Goal: Information Seeking & Learning: Learn about a topic

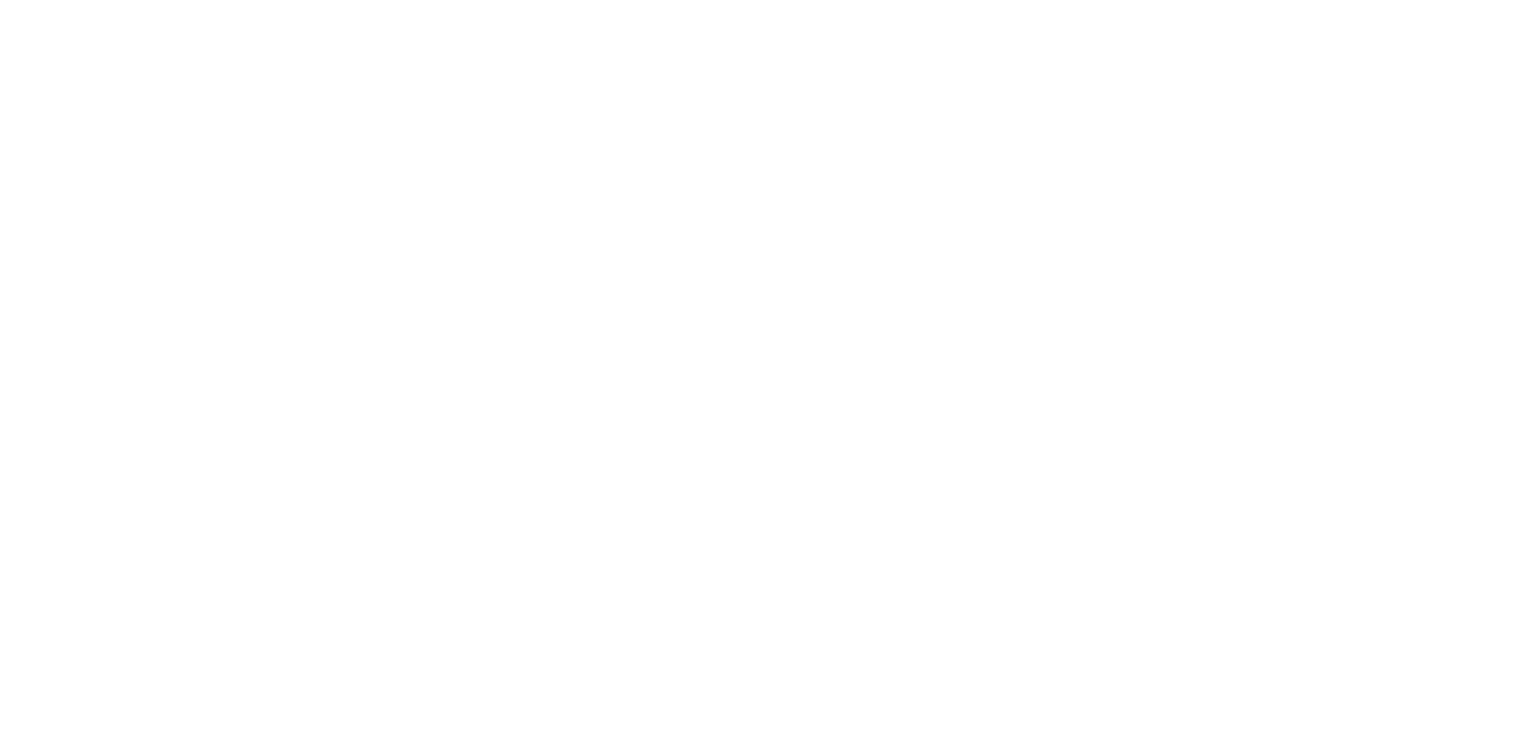
select select "Song"
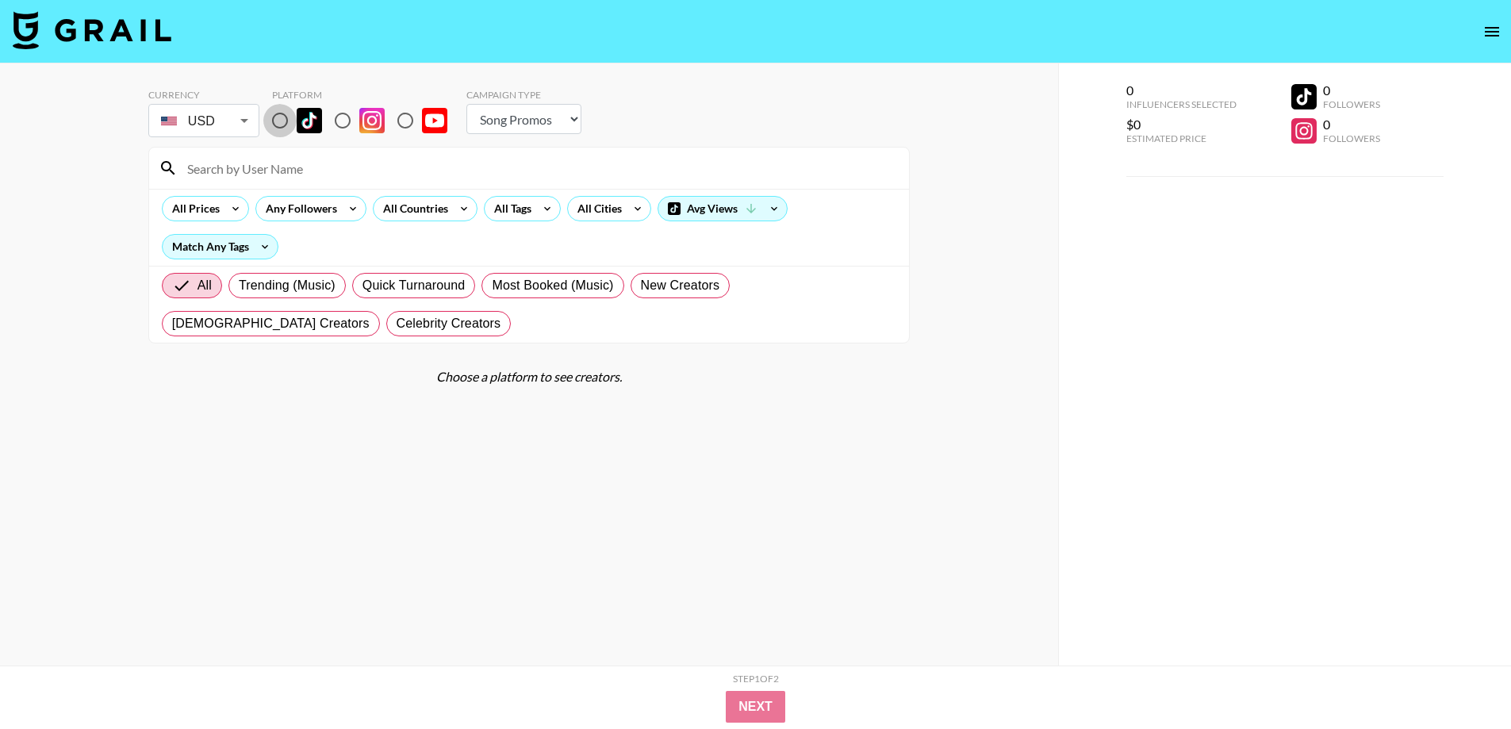
click at [288, 117] on input "radio" at bounding box center [279, 120] width 33 height 33
radio input "true"
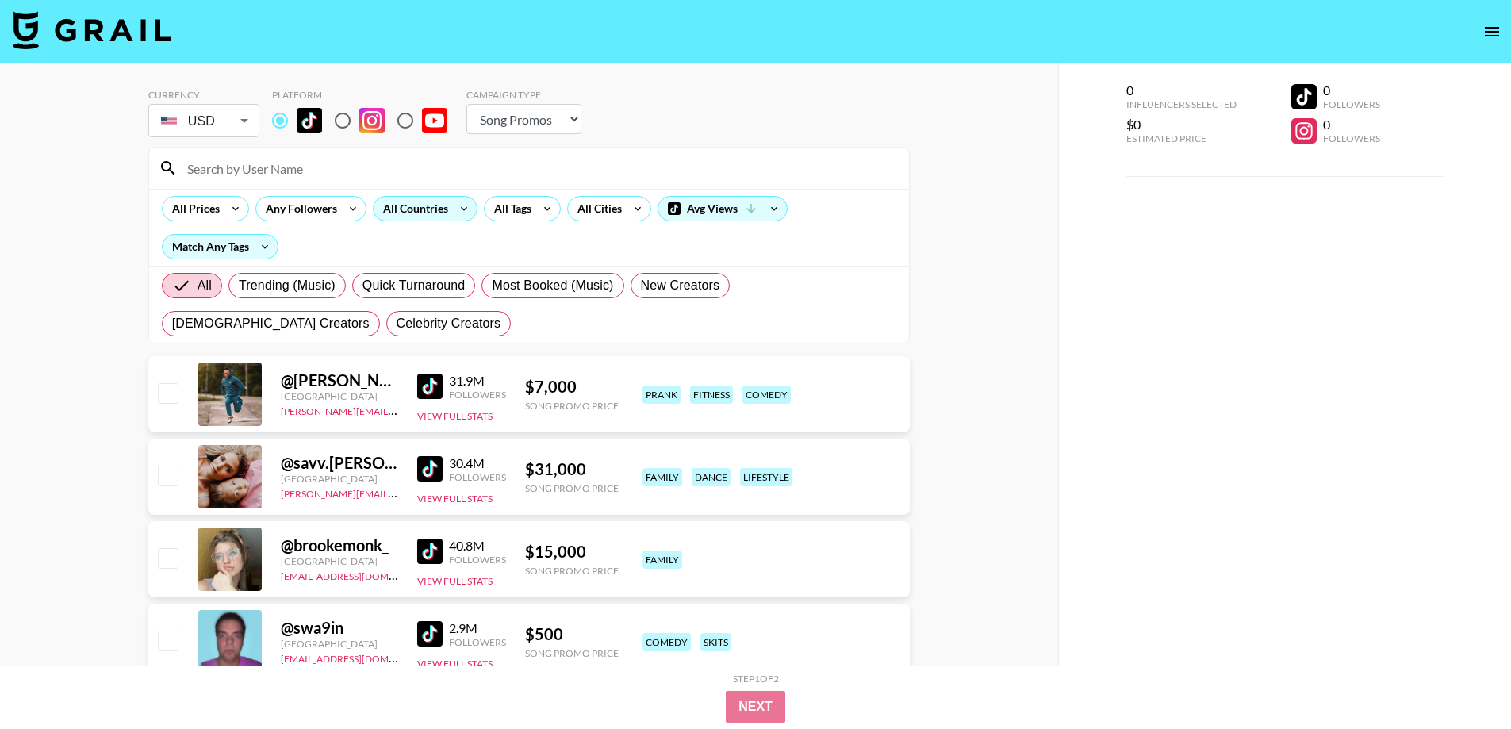
click at [405, 209] on div "All Countries" at bounding box center [413, 209] width 78 height 24
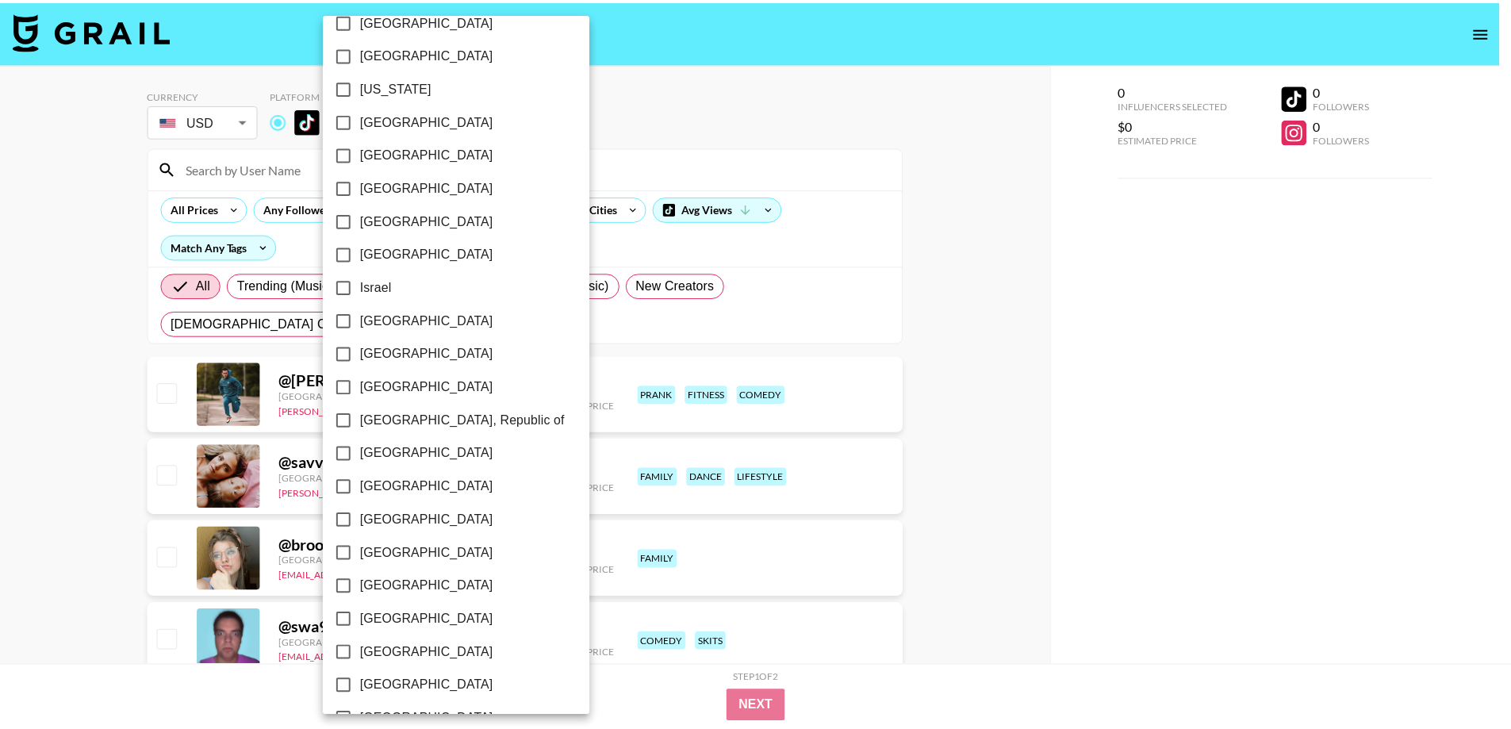
scroll to position [336, 0]
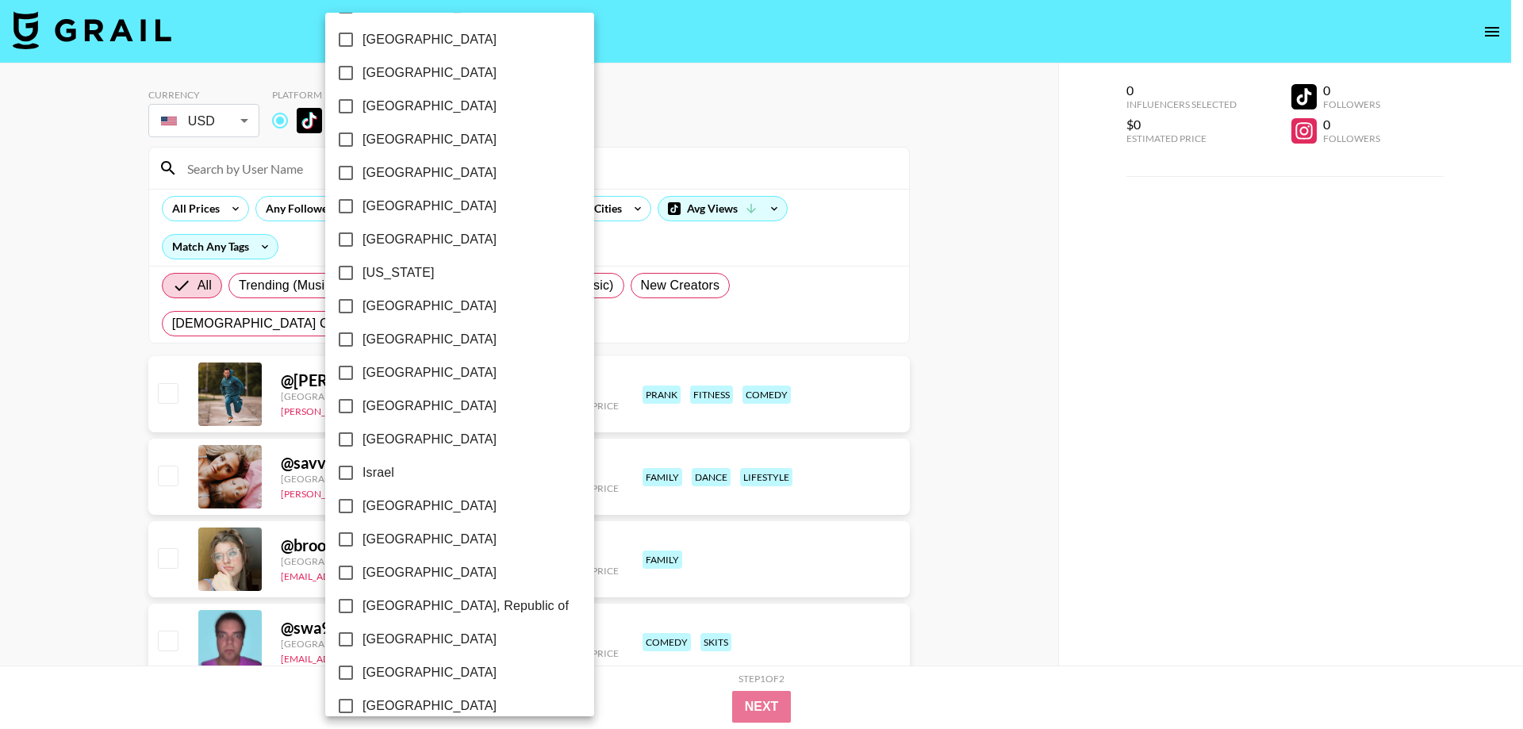
click at [378, 233] on span "[GEOGRAPHIC_DATA]" at bounding box center [430, 239] width 134 height 19
click at [363, 233] on input "[GEOGRAPHIC_DATA]" at bounding box center [345, 239] width 33 height 33
checkbox input "true"
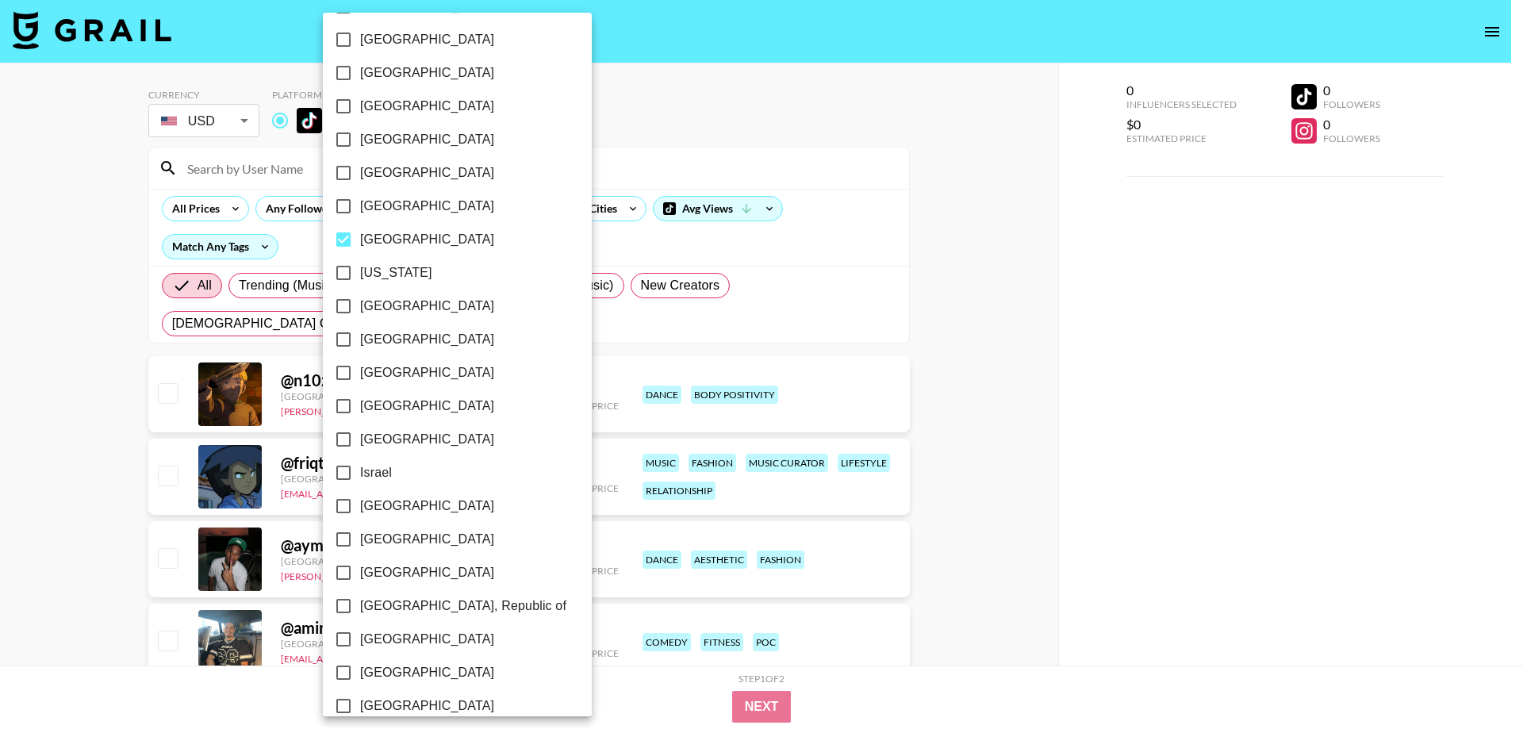
click at [0, 363] on div at bounding box center [761, 364] width 1523 height 729
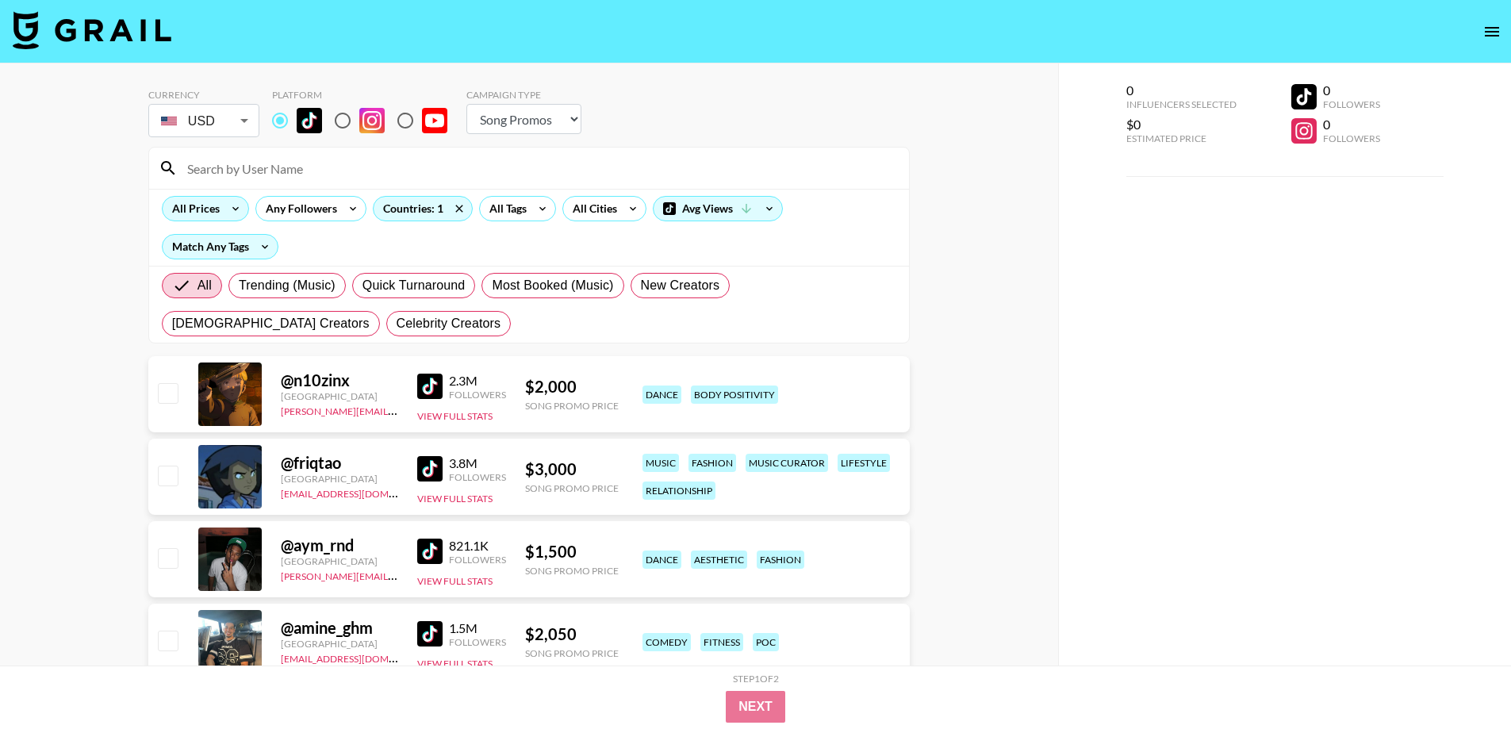
click at [229, 208] on icon at bounding box center [235, 209] width 25 height 24
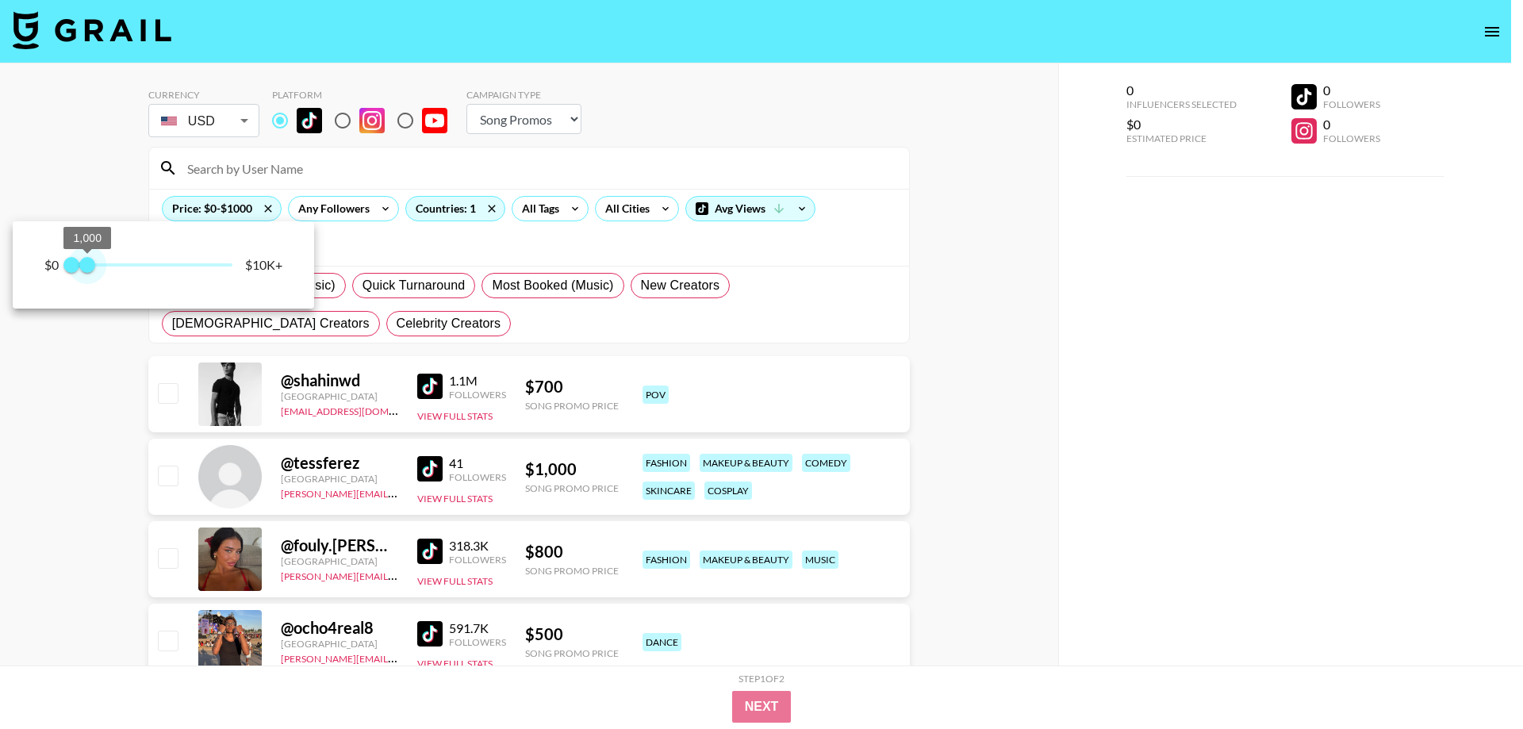
type input "750"
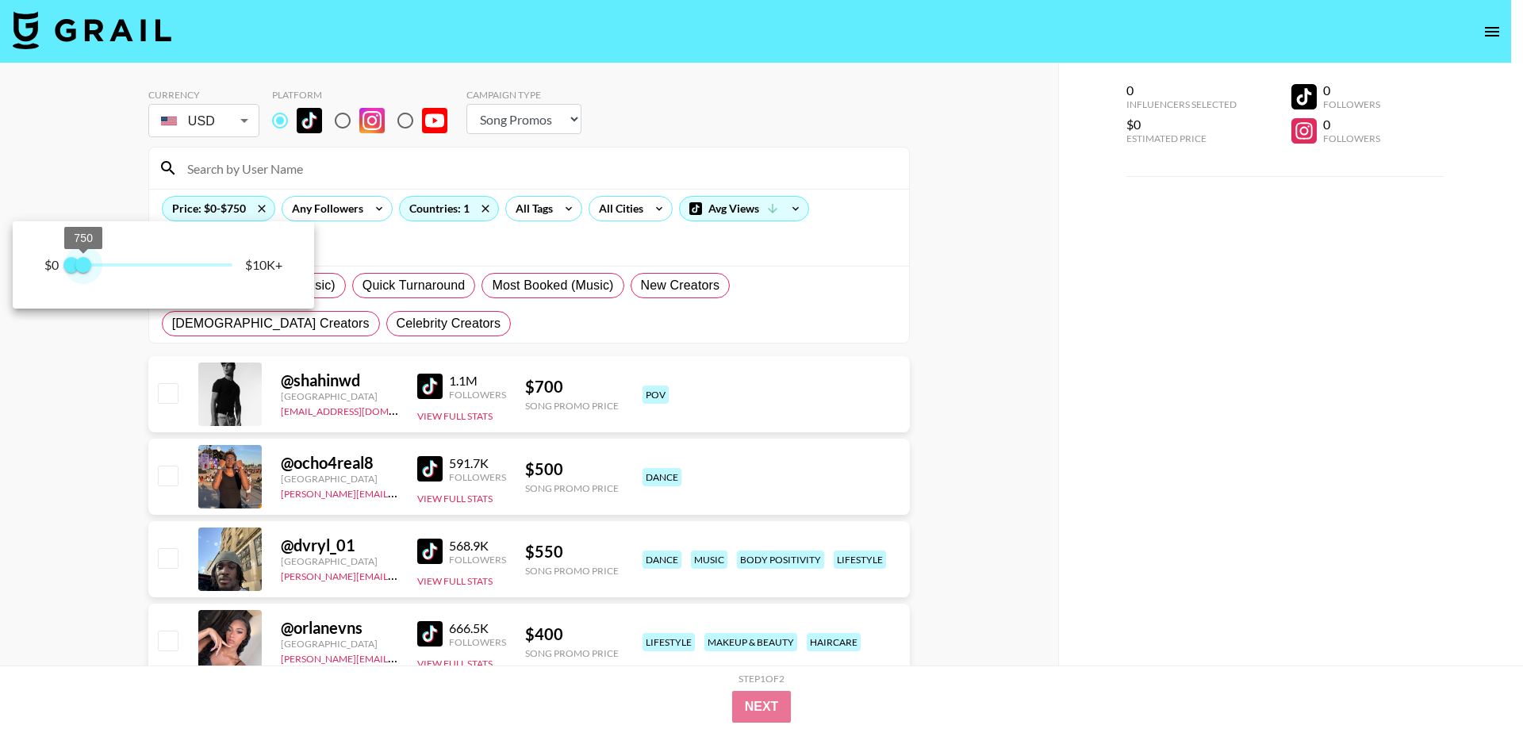
drag, startPoint x: 158, startPoint y: 262, endPoint x: 84, endPoint y: 263, distance: 73.8
click at [84, 263] on span "750" at bounding box center [83, 265] width 16 height 16
click at [0, 466] on div at bounding box center [761, 364] width 1523 height 729
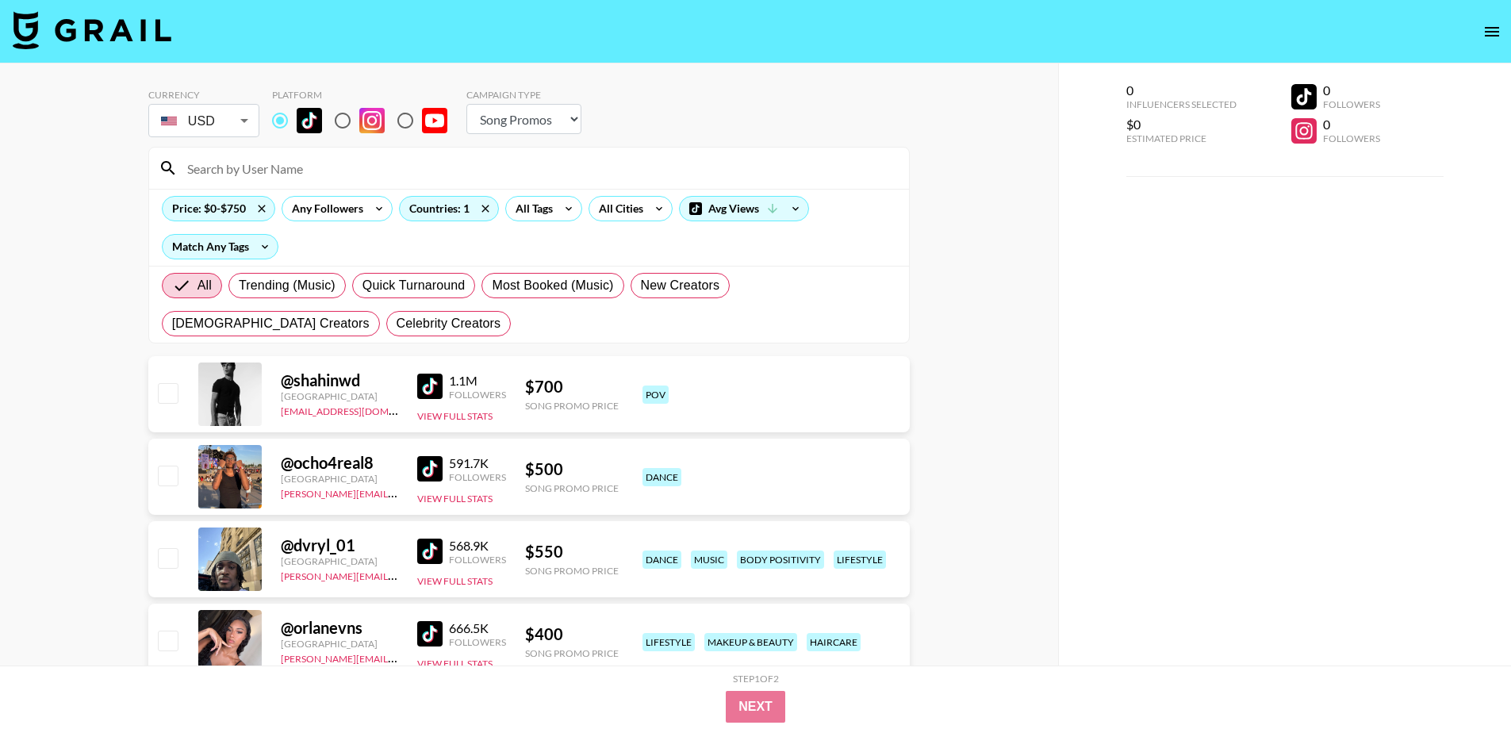
scroll to position [185, 0]
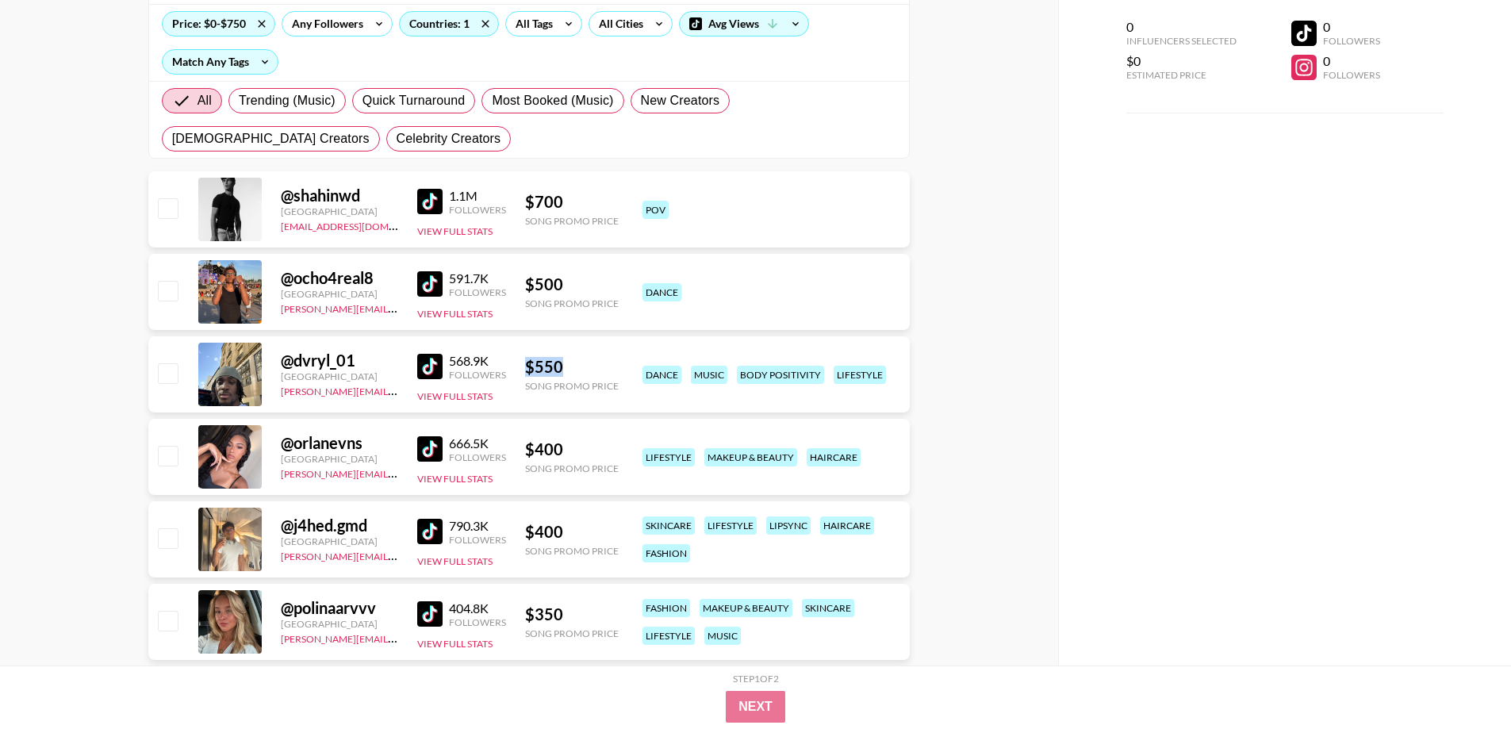
click at [518, 370] on div "@ dvryl_01 [PERSON_NAME] [PERSON_NAME][EMAIL_ADDRESS][PERSON_NAME][PERSON_NAME]…" at bounding box center [529, 374] width 762 height 76
copy div "$ 550"
click at [440, 446] on img at bounding box center [429, 448] width 25 height 25
click at [419, 531] on img at bounding box center [429, 531] width 25 height 25
click at [426, 616] on img at bounding box center [429, 613] width 25 height 25
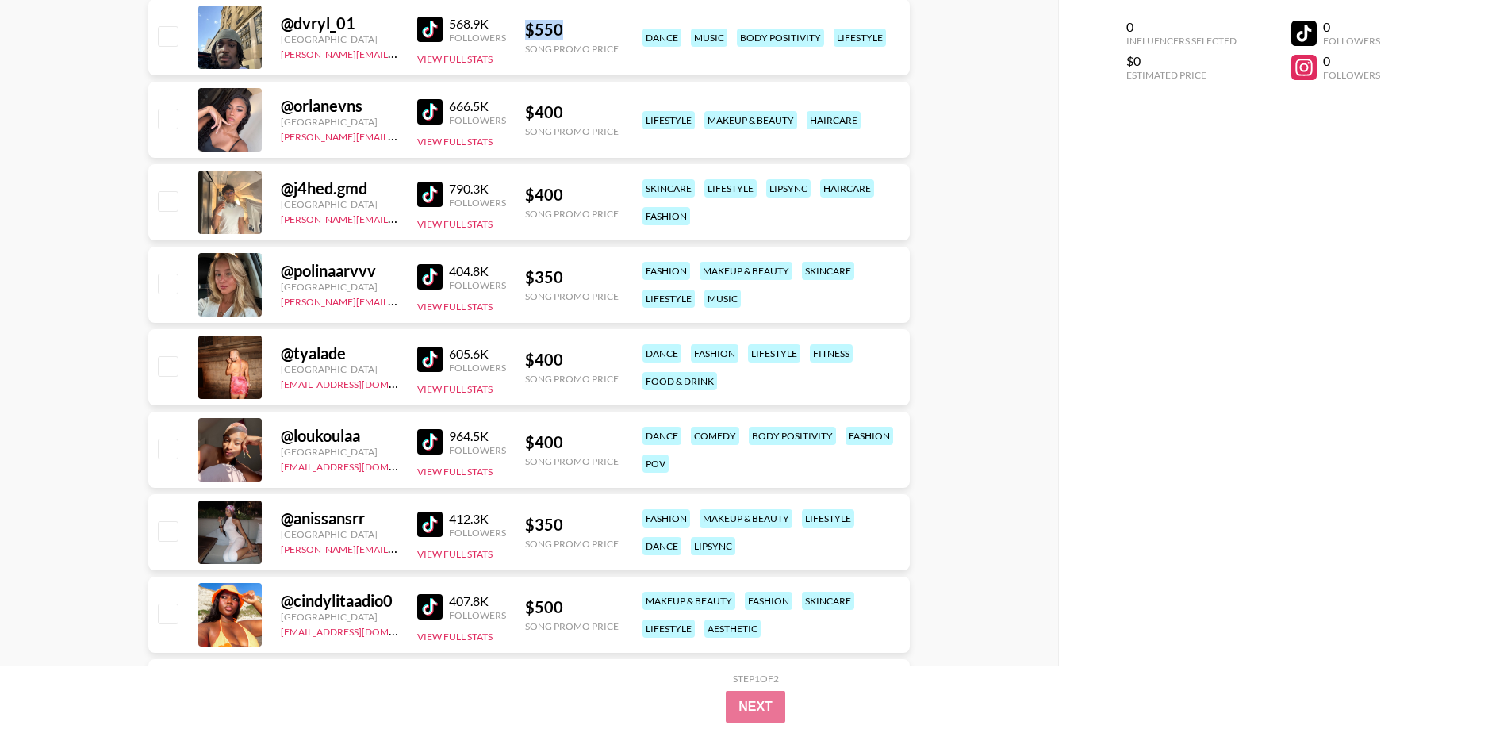
scroll to position [555, 0]
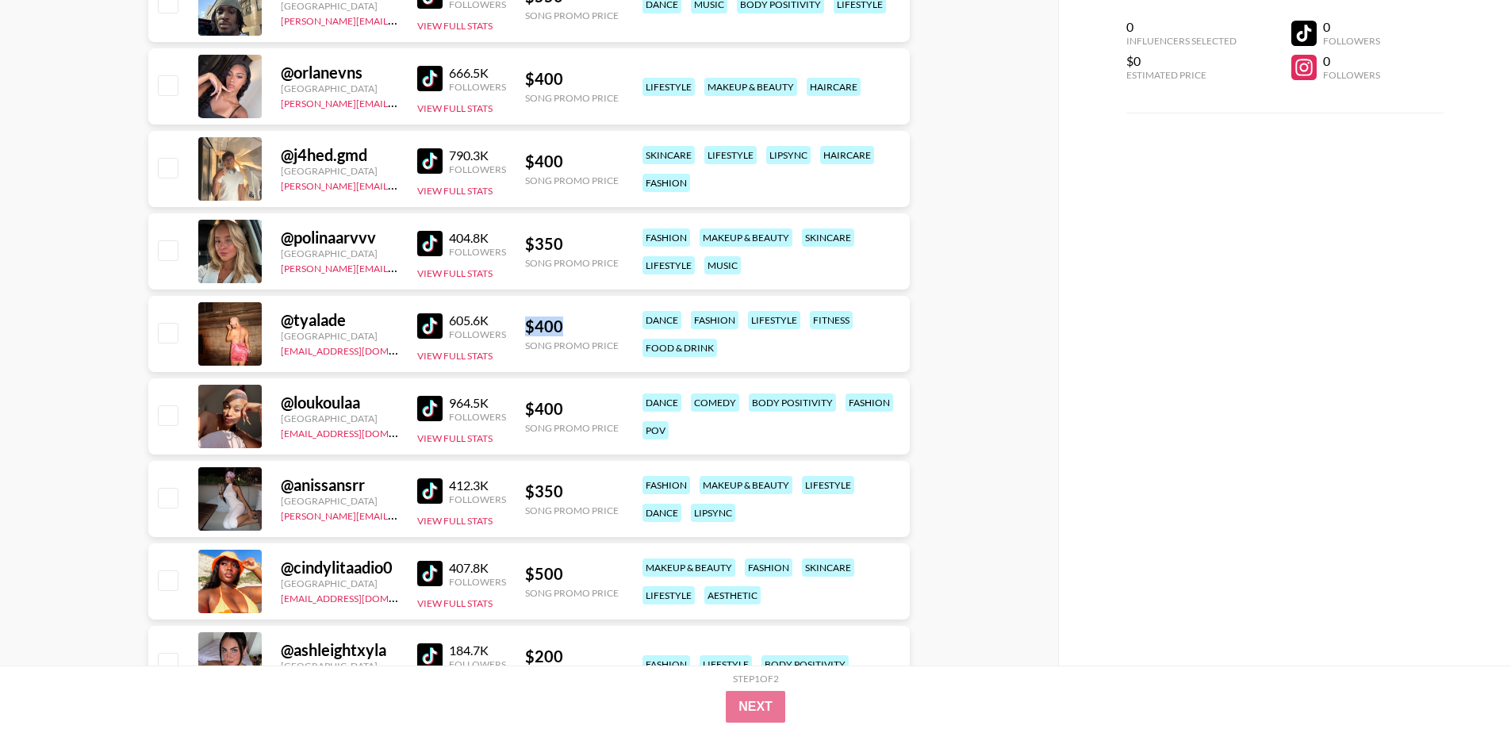
drag, startPoint x: 558, startPoint y: 326, endPoint x: 522, endPoint y: 326, distance: 35.7
click at [522, 326] on div "@ tyalade France [EMAIL_ADDRESS][DOMAIN_NAME] 605.6K Followers View Full Stats …" at bounding box center [529, 334] width 762 height 76
copy div "$ 400"
click at [540, 155] on div "$ 400" at bounding box center [572, 162] width 94 height 20
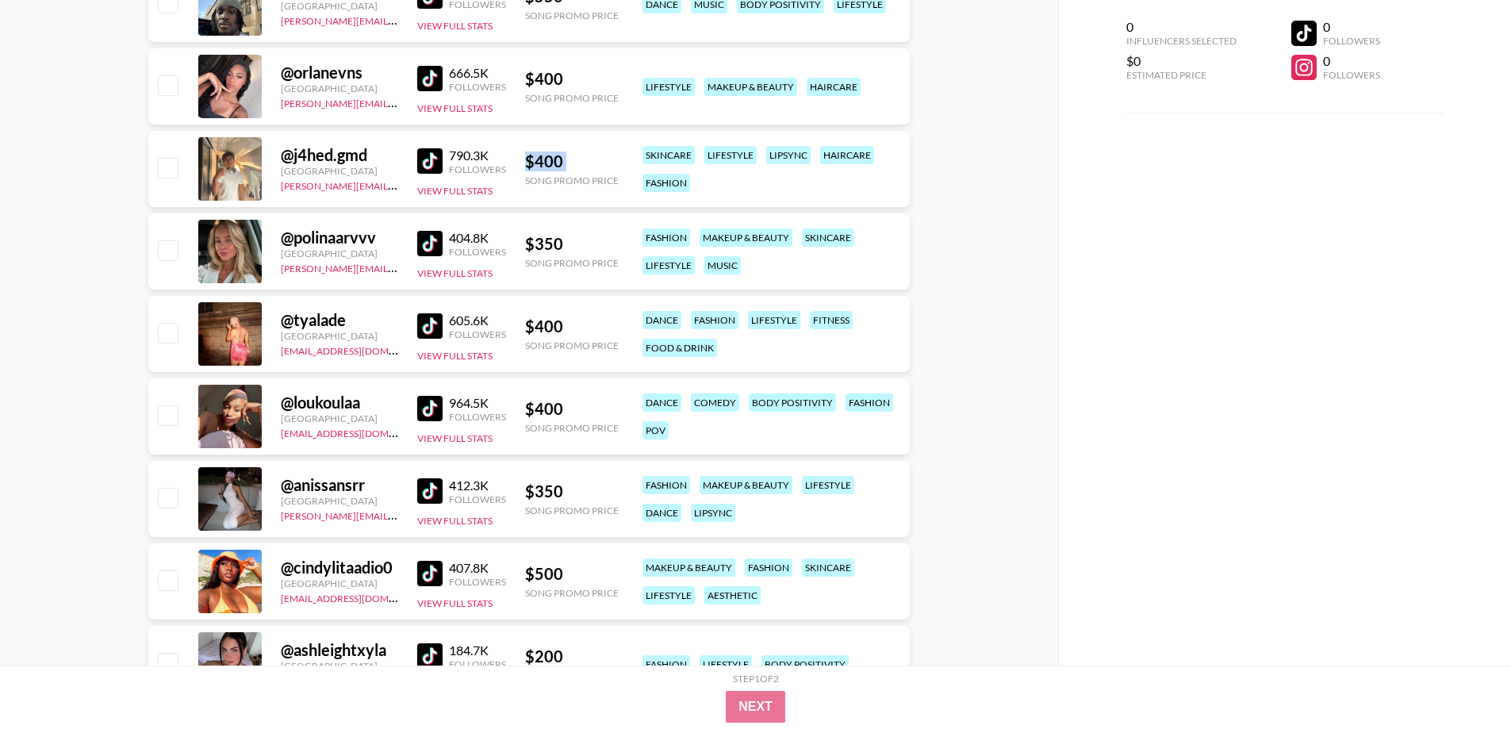
click at [540, 155] on div "$ 400" at bounding box center [572, 162] width 94 height 20
copy div "$ 400"
click at [543, 77] on div "$ 400" at bounding box center [572, 79] width 94 height 20
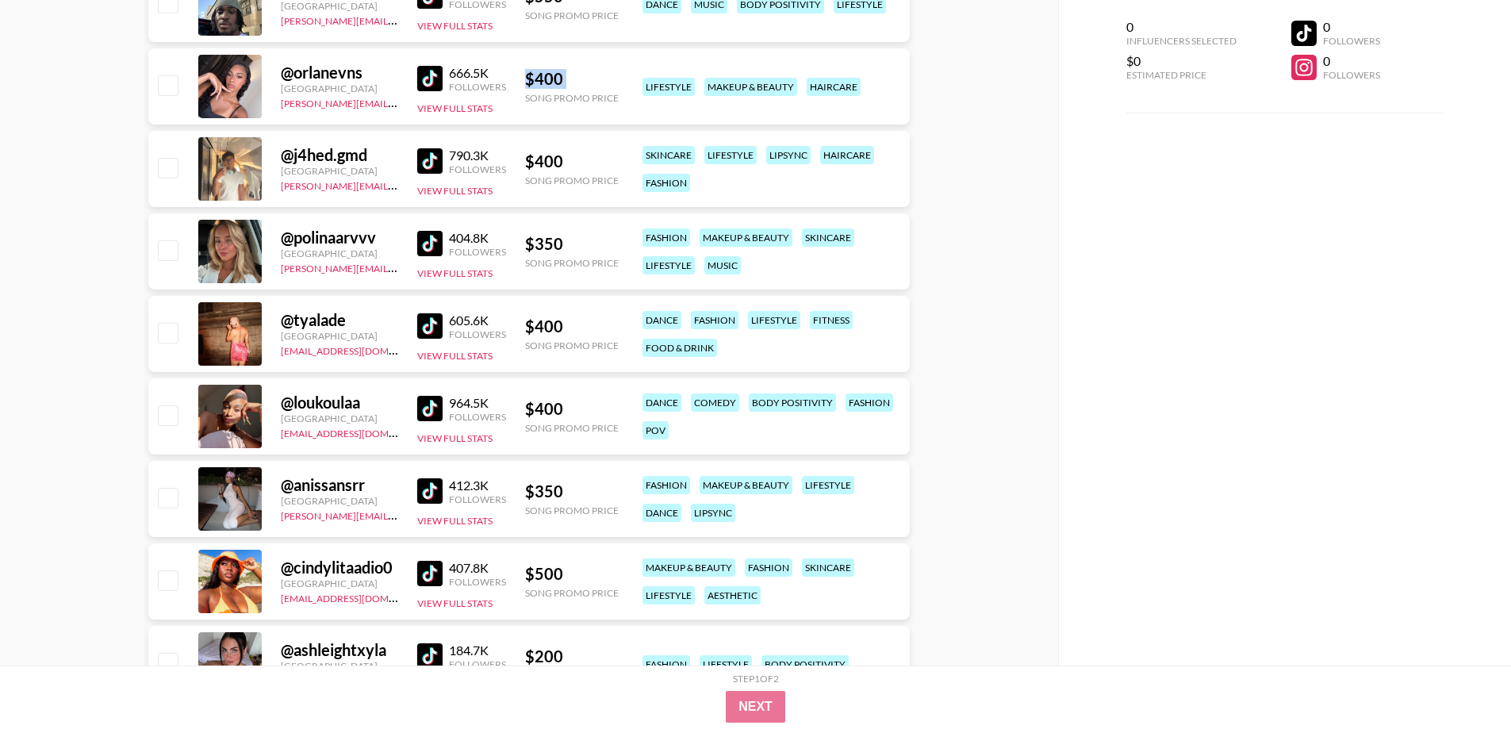
copy div "$ 400"
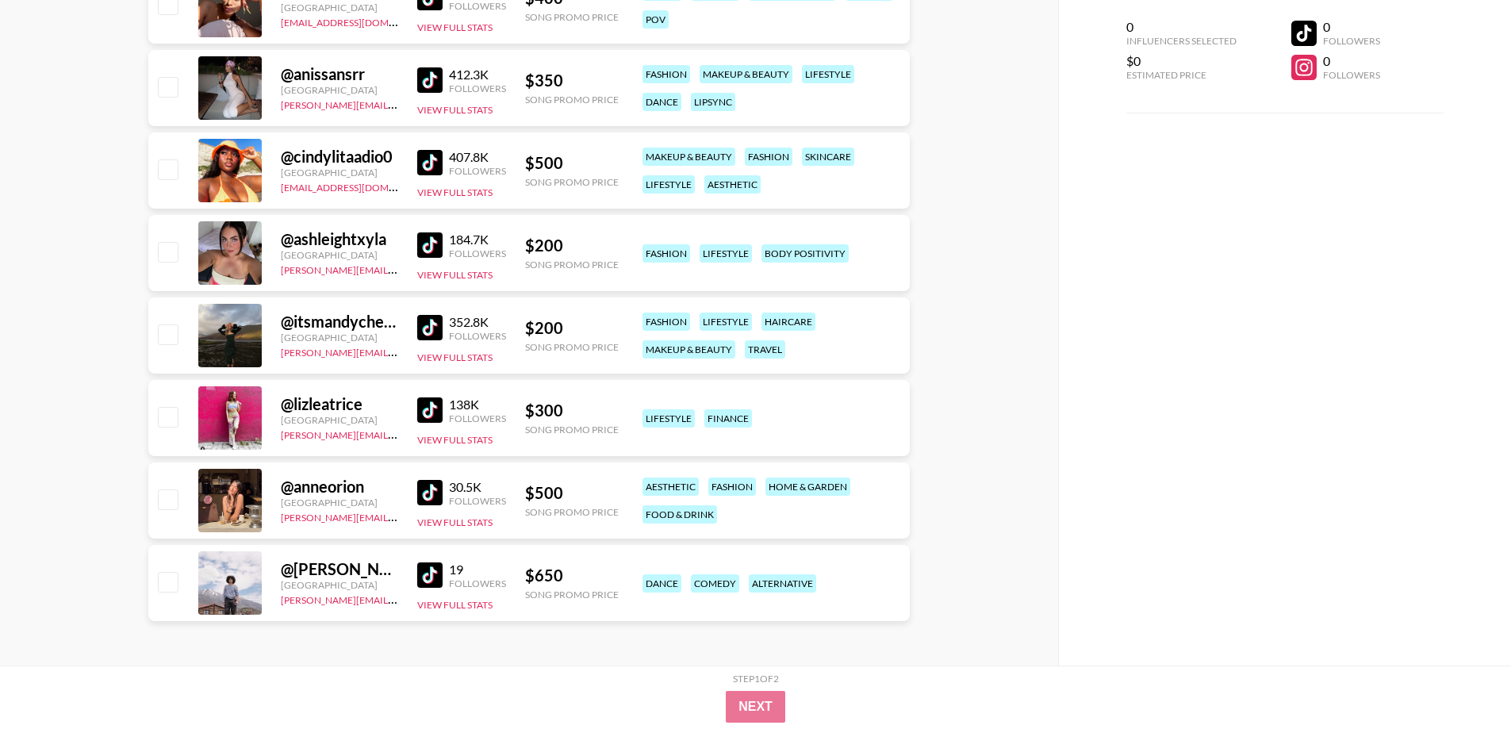
scroll to position [411, 0]
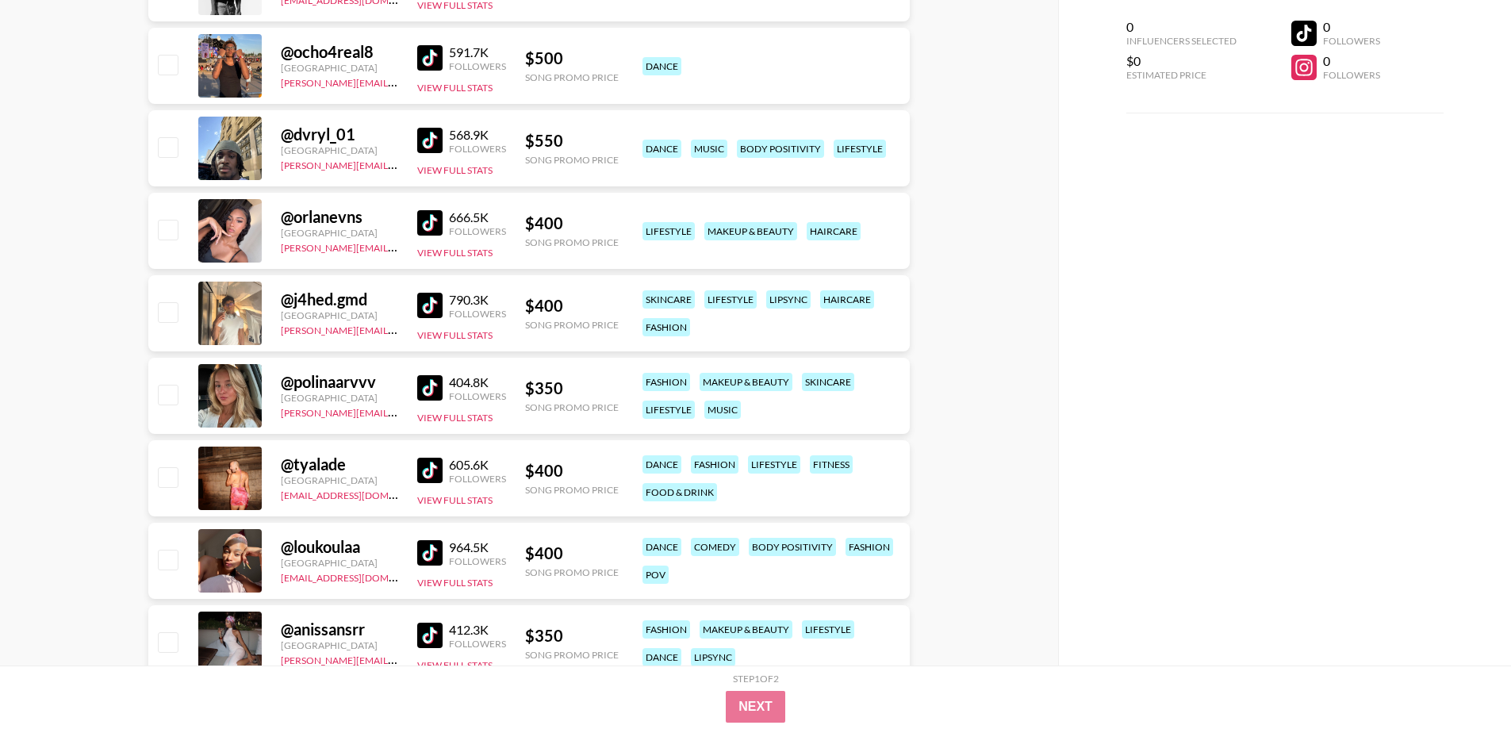
click at [106, 382] on div "Currency USD USD ​ Platform Campaign Type Choose Type... Song Promos Brand Prom…" at bounding box center [529, 436] width 1058 height 1569
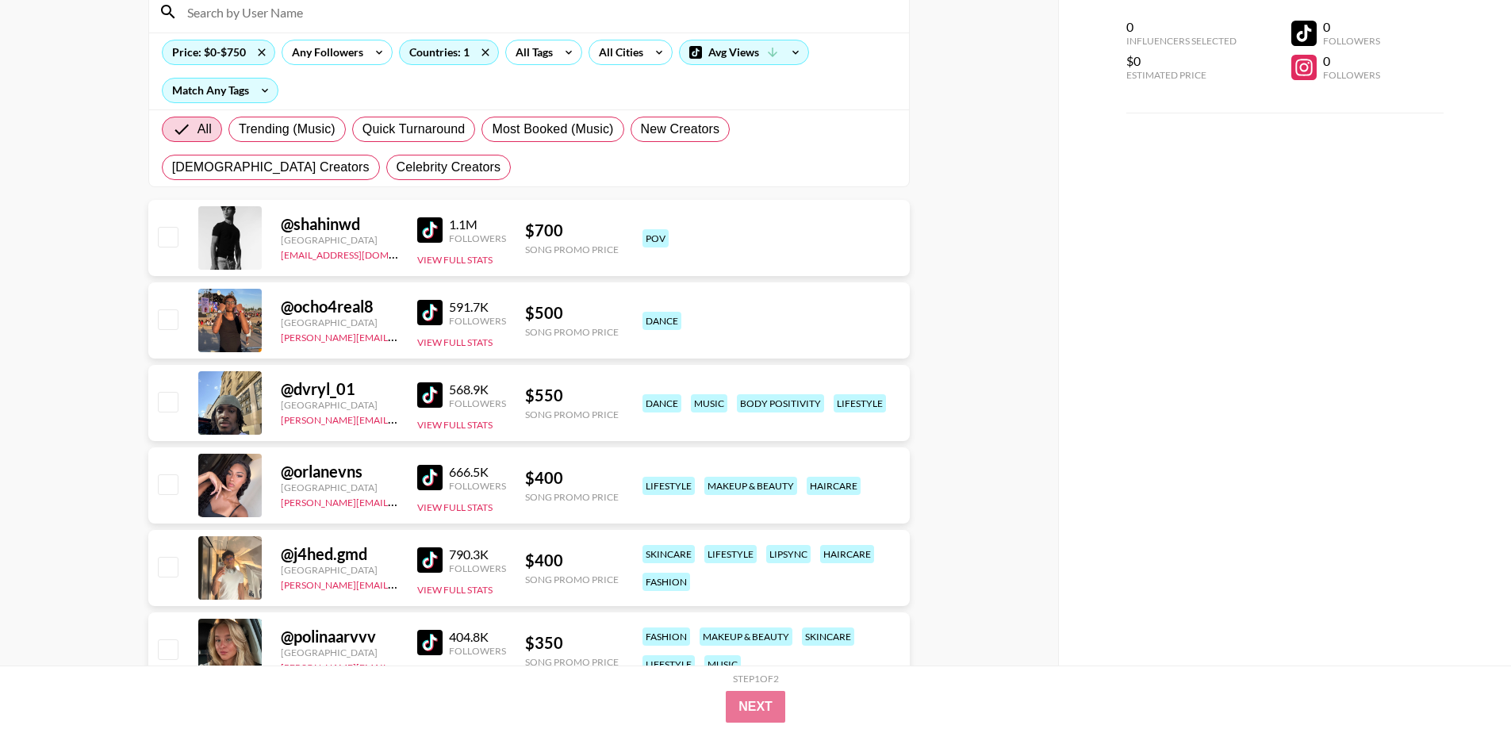
scroll to position [0, 0]
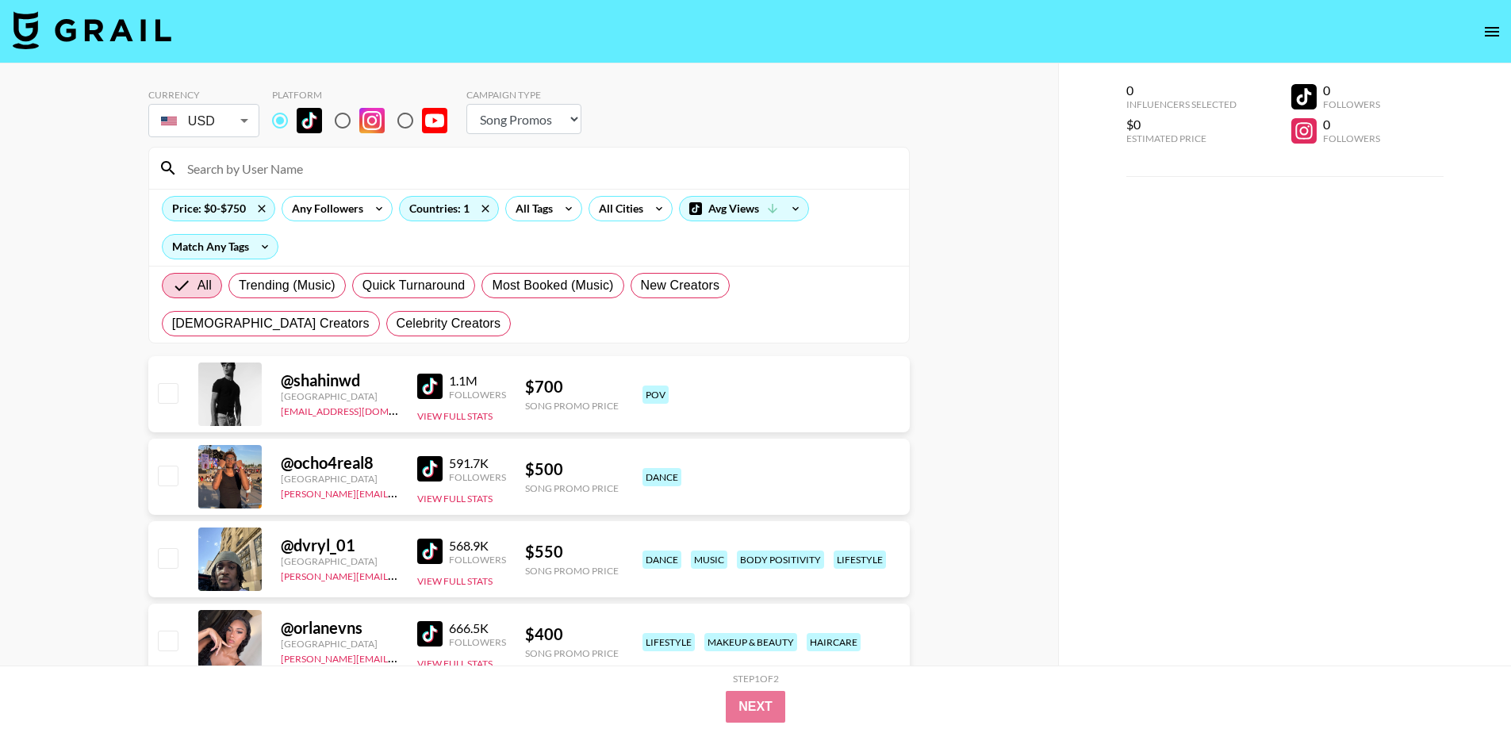
click at [298, 166] on input at bounding box center [539, 168] width 722 height 25
paste input "neffah.twins"
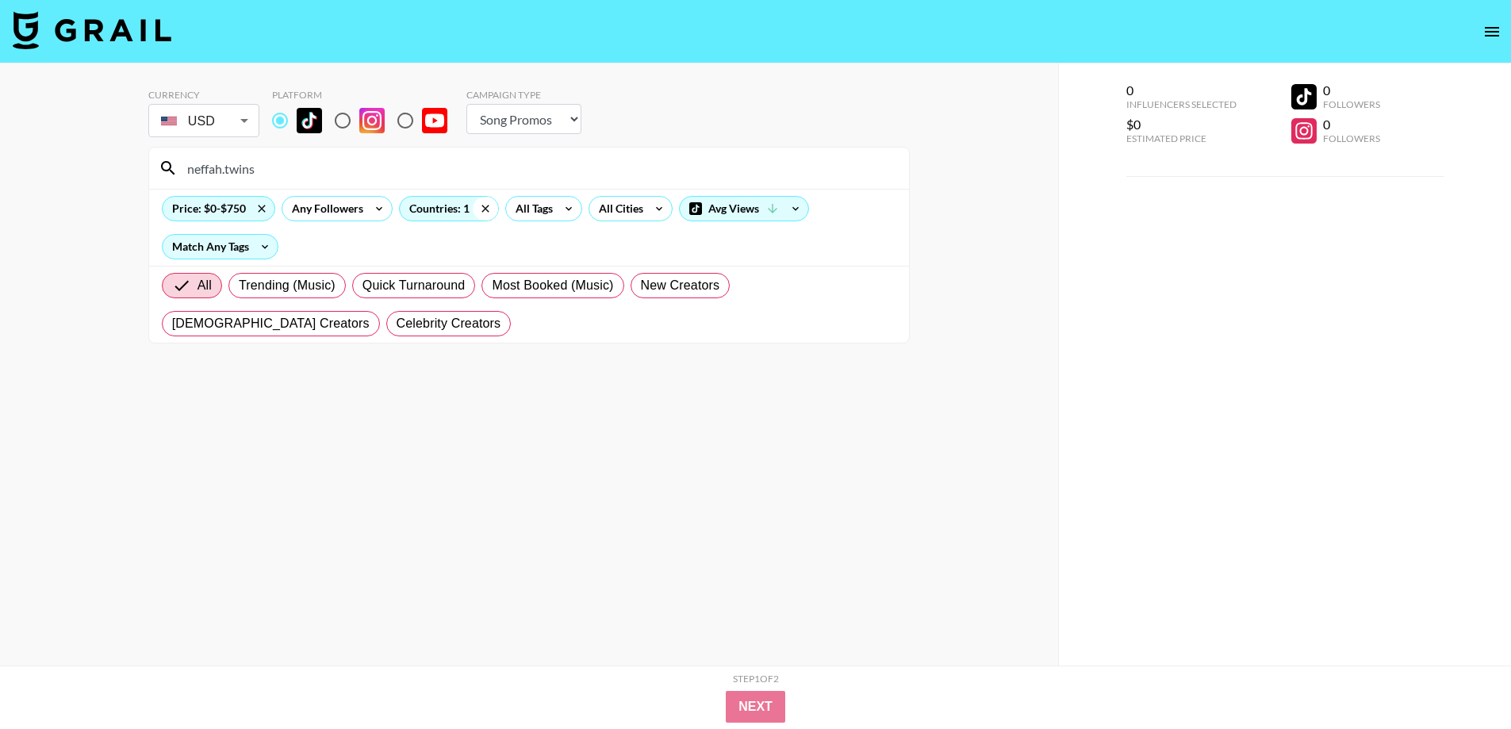
type input "neffah.twins"
click at [481, 205] on icon at bounding box center [485, 209] width 25 height 24
click at [259, 208] on icon at bounding box center [261, 209] width 25 height 24
click at [0, 210] on div "Currency USD USD ​ Platform Campaign Type Choose Type... Song Promos Brand Prom…" at bounding box center [529, 396] width 1058 height 666
click at [290, 154] on div "neffah.twins" at bounding box center [529, 168] width 760 height 41
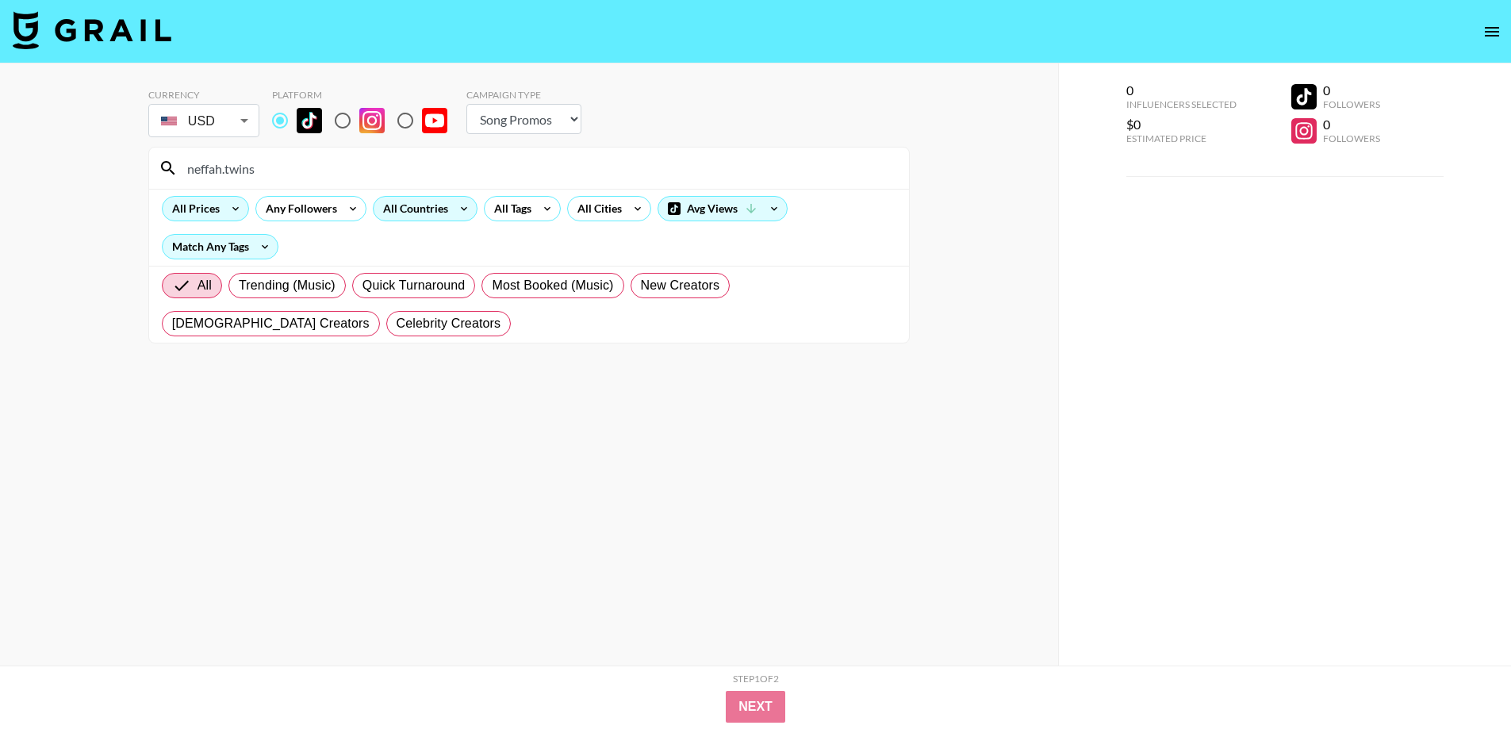
click at [288, 162] on input "neffah.twins" at bounding box center [539, 168] width 722 height 25
click at [293, 171] on input "neffah.twins" at bounding box center [539, 168] width 722 height 25
